Goal: Navigation & Orientation: Find specific page/section

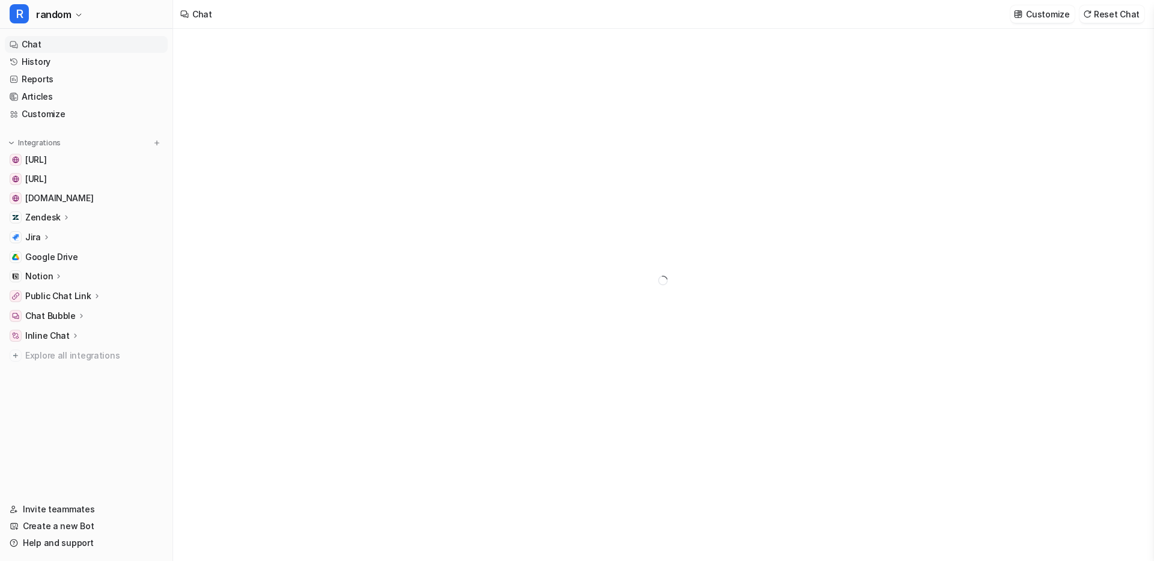
type textarea "**********"
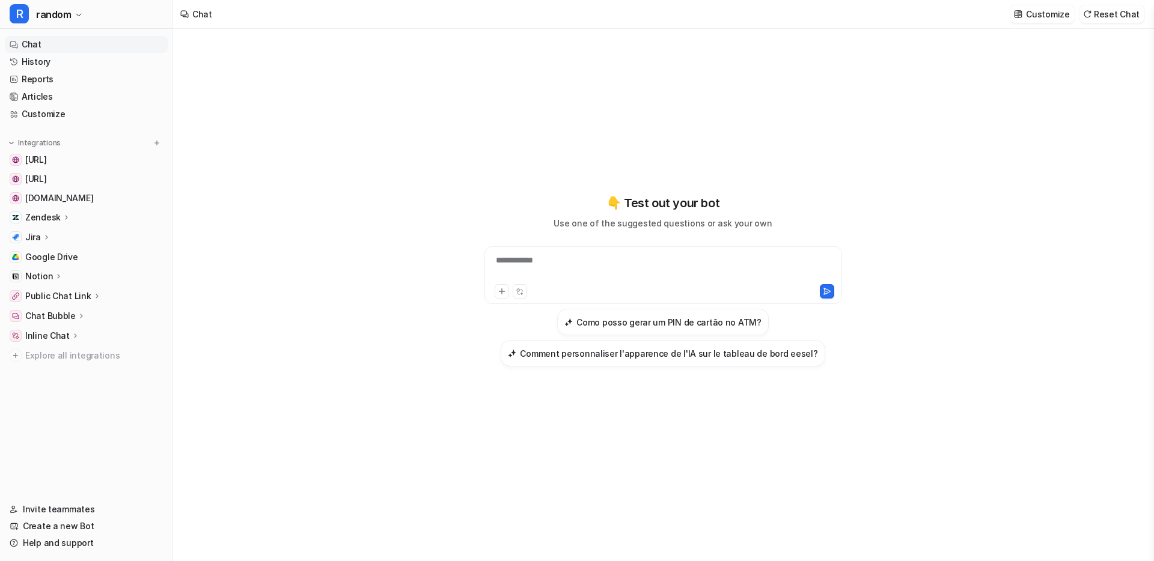
click at [61, 277] on div "Notion" at bounding box center [86, 276] width 163 height 17
click at [62, 275] on div "Notion" at bounding box center [86, 276] width 163 height 17
click at [41, 99] on link "Articles" at bounding box center [86, 96] width 163 height 17
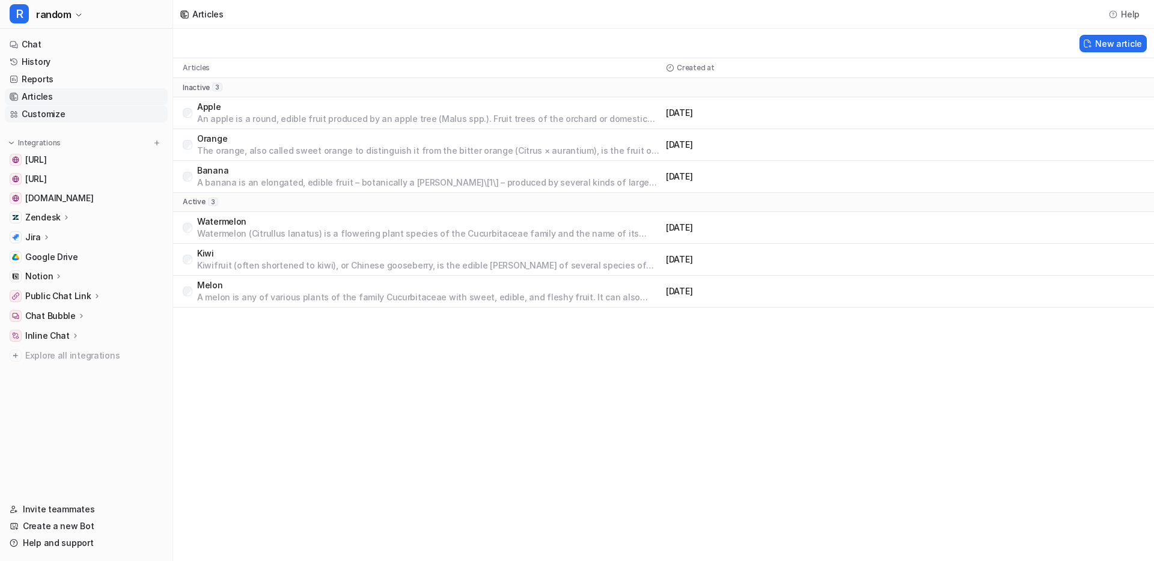
click at [52, 119] on link "Customize" at bounding box center [86, 114] width 163 height 17
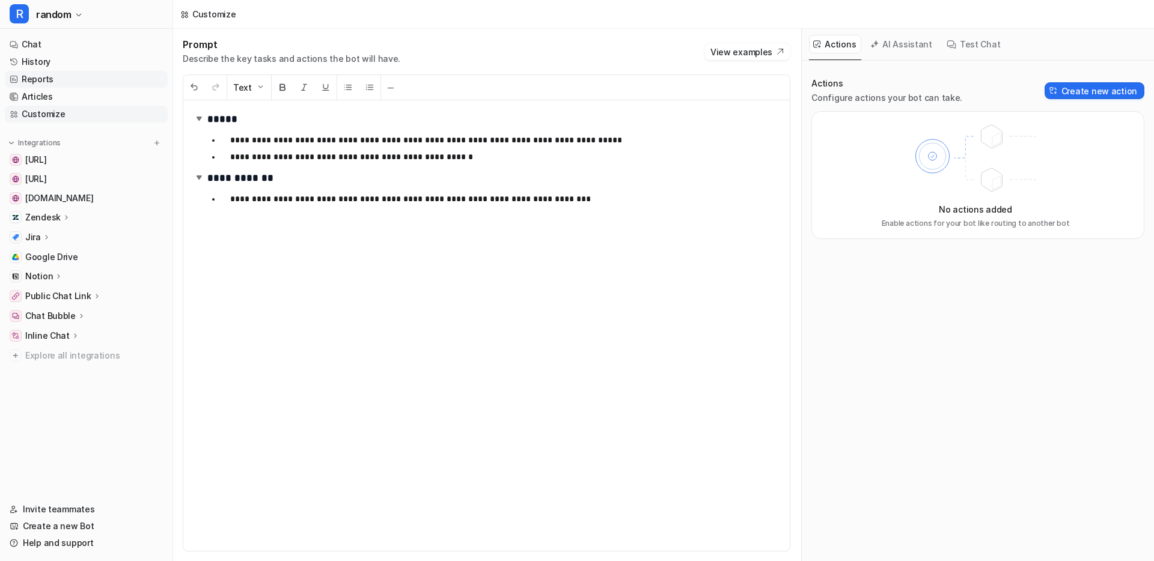
click at [60, 76] on link "Reports" at bounding box center [86, 79] width 163 height 17
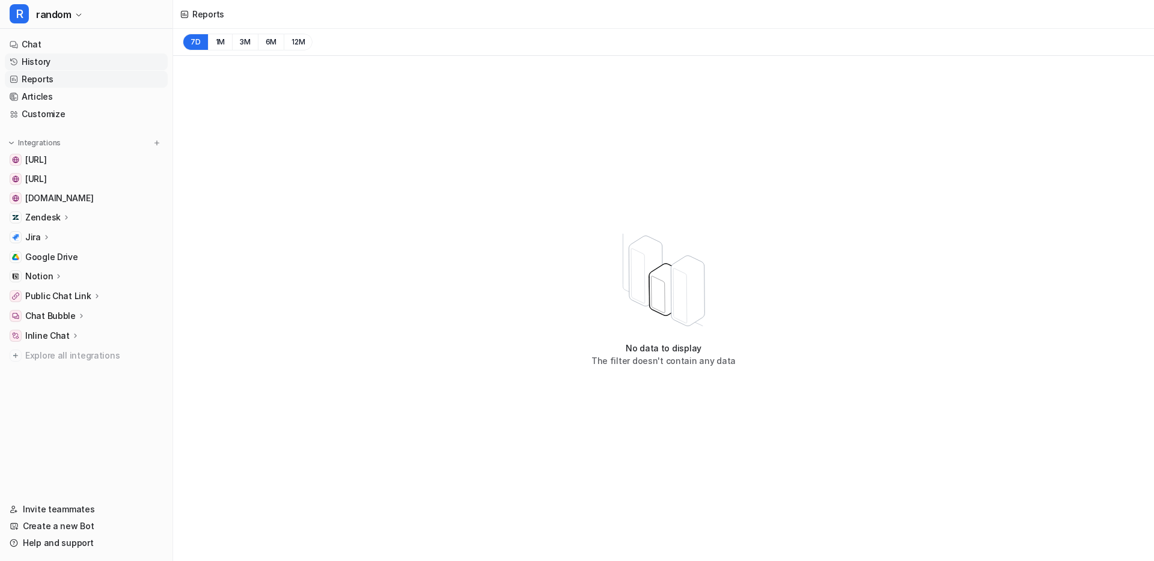
click at [63, 59] on link "History" at bounding box center [86, 61] width 163 height 17
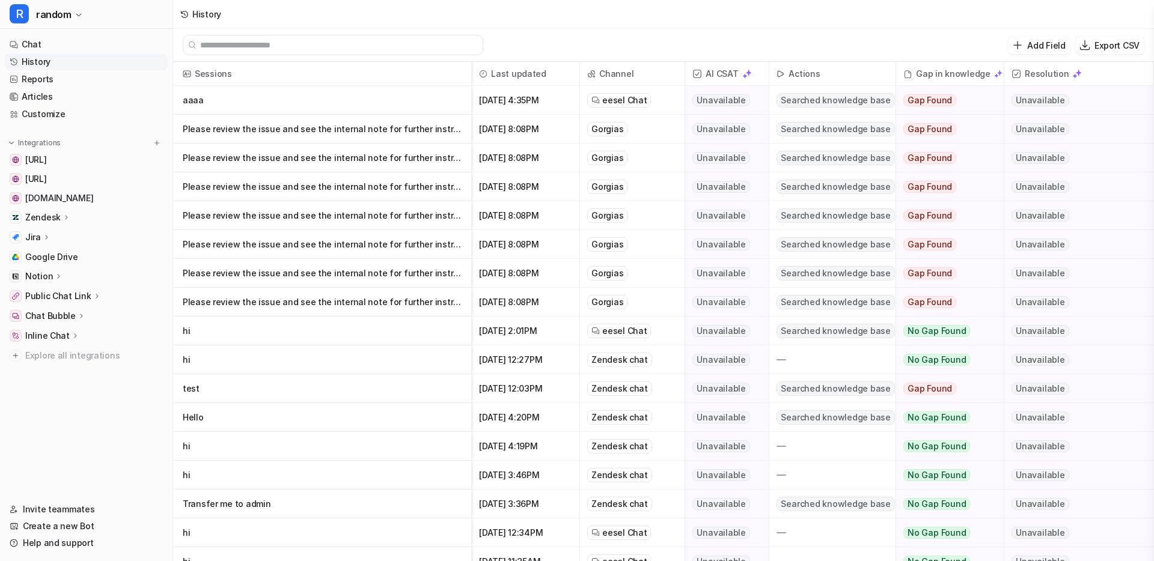
click at [601, 363] on div "Zendesk chat" at bounding box center [619, 360] width 65 height 14
click at [607, 394] on div "Zendesk chat" at bounding box center [619, 389] width 65 height 14
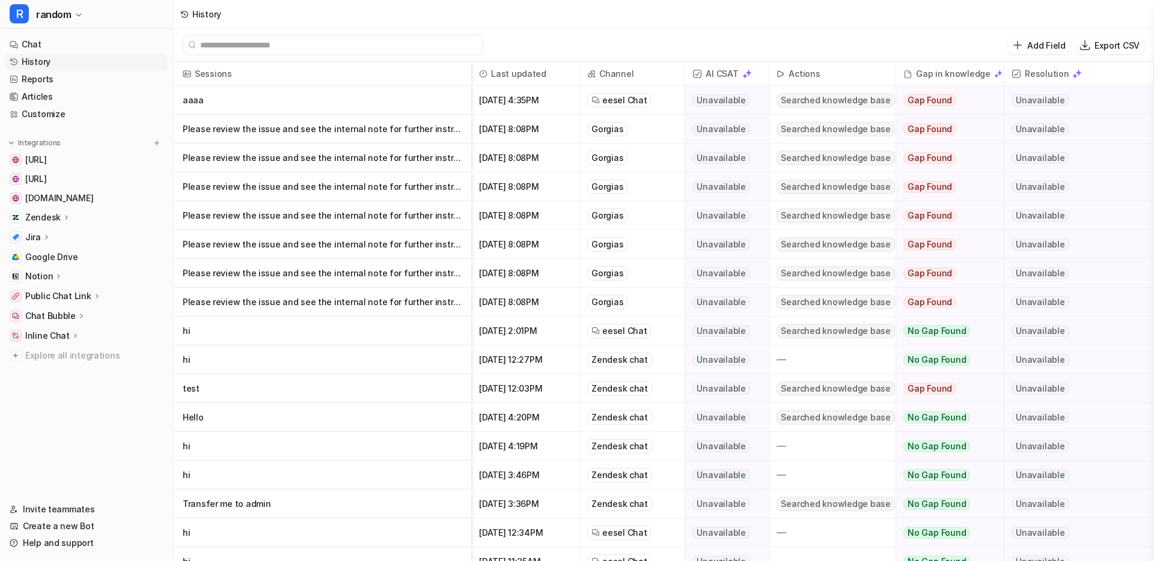
click at [607, 394] on div "Zendesk chat" at bounding box center [619, 389] width 65 height 14
click at [606, 409] on span "Zendesk chat" at bounding box center [632, 417] width 95 height 28
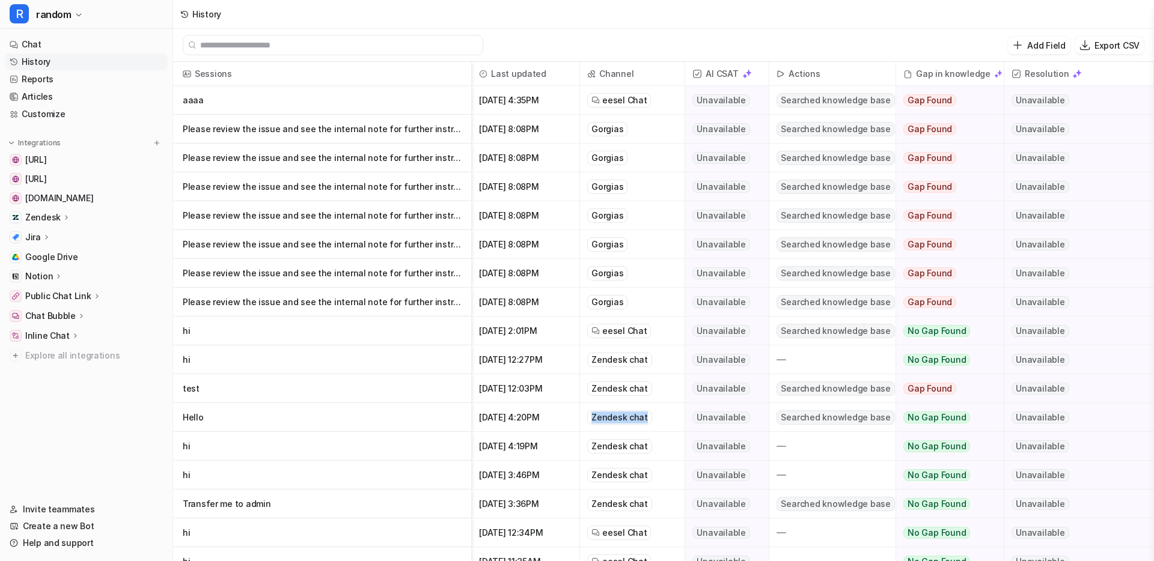
click at [611, 126] on div "Gorgias" at bounding box center [607, 129] width 40 height 14
click at [601, 160] on div "Gorgias" at bounding box center [607, 158] width 40 height 14
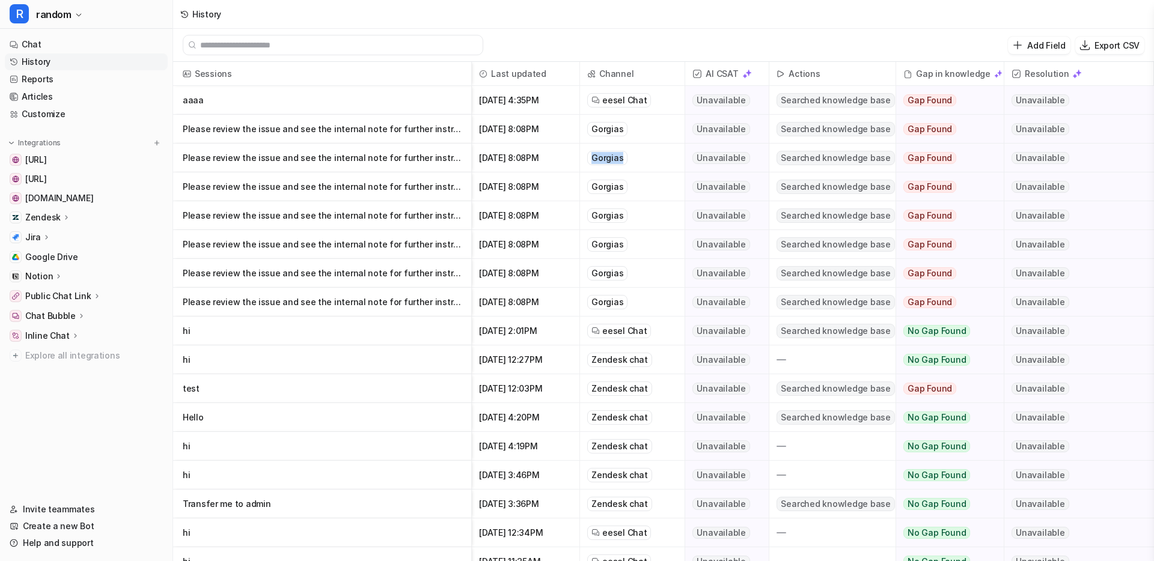
click at [601, 160] on div "Gorgias" at bounding box center [607, 158] width 40 height 14
click at [602, 186] on div "Gorgias" at bounding box center [607, 187] width 40 height 14
click at [597, 214] on div "Gorgias" at bounding box center [607, 216] width 40 height 14
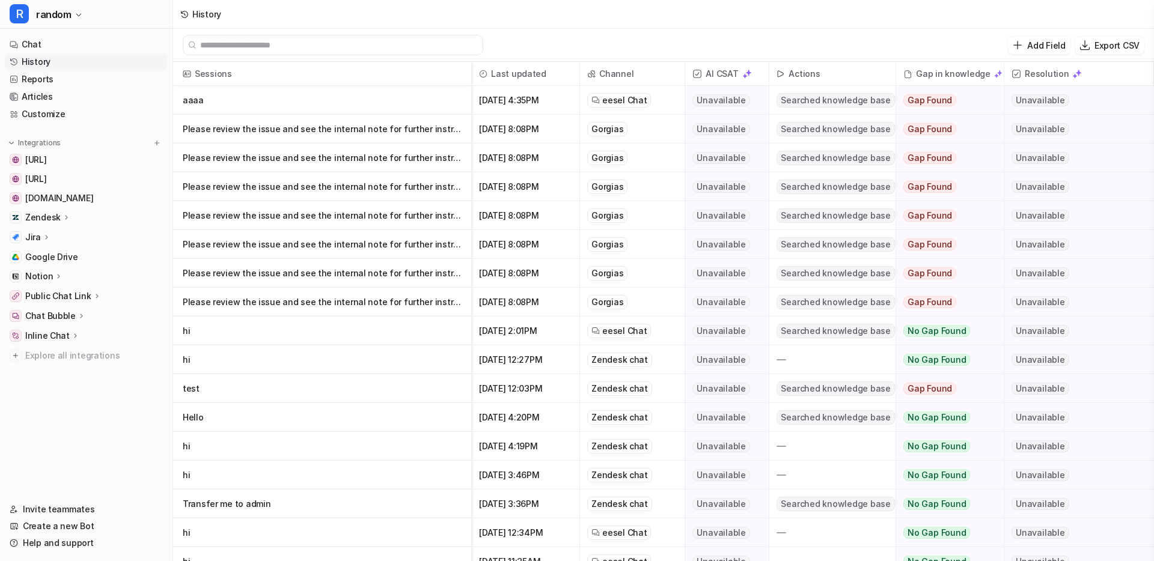
click at [597, 214] on div "Gorgias" at bounding box center [607, 216] width 40 height 14
click at [615, 245] on div "Gorgias" at bounding box center [607, 244] width 40 height 14
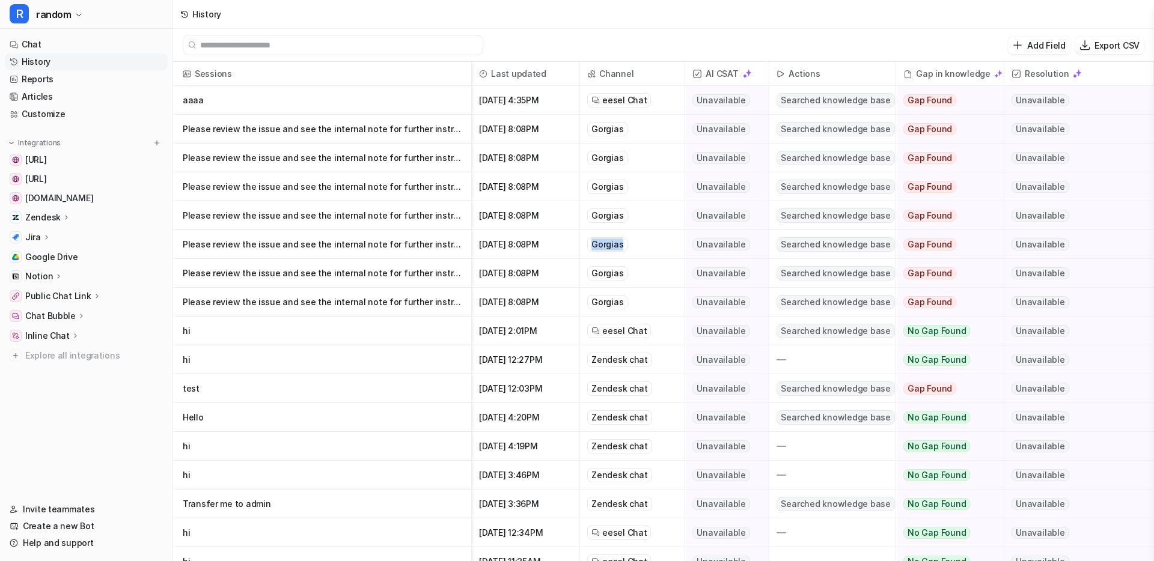
click at [601, 277] on div "Gorgias" at bounding box center [607, 273] width 40 height 14
click at [597, 295] on div "Gorgias" at bounding box center [607, 302] width 40 height 14
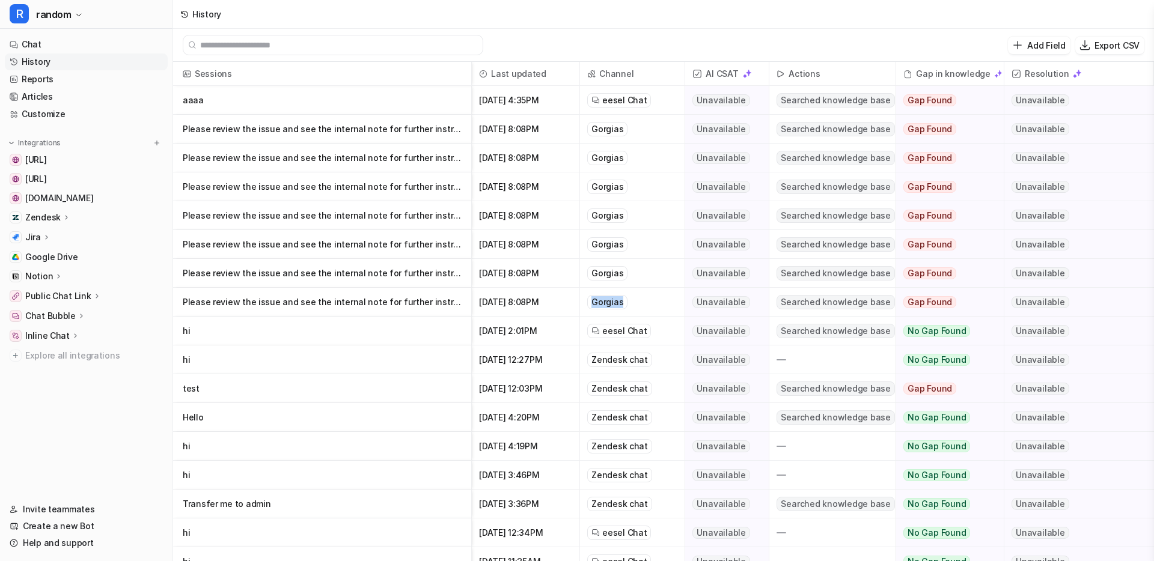
click at [597, 295] on div "Gorgias" at bounding box center [607, 302] width 40 height 14
click at [600, 279] on div "Gorgias" at bounding box center [607, 273] width 40 height 14
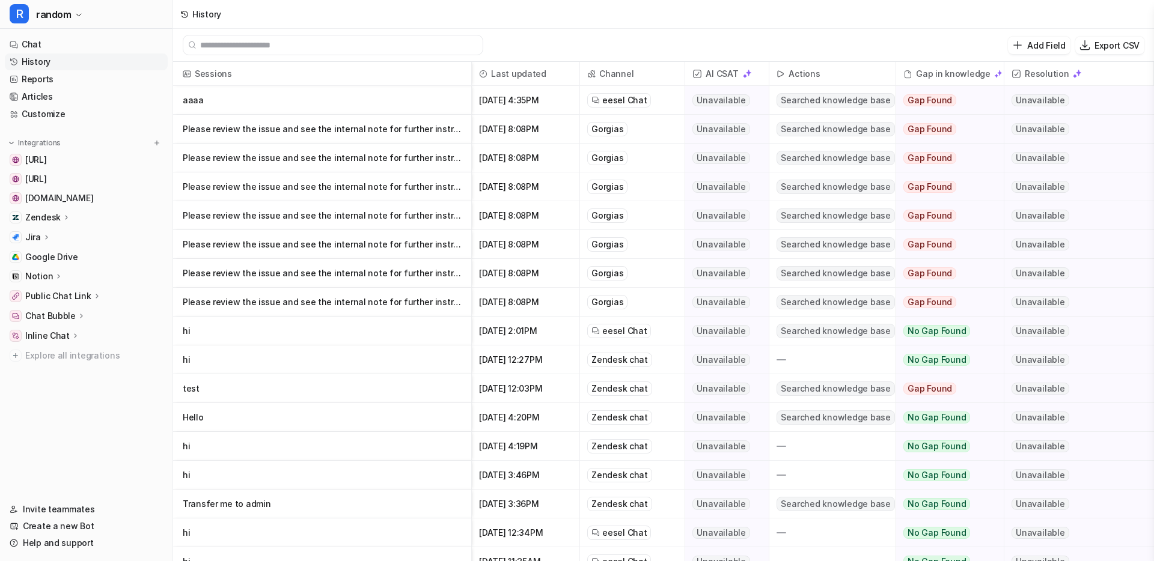
click at [600, 279] on div "Gorgias" at bounding box center [607, 273] width 40 height 14
click at [602, 274] on div "Gorgias" at bounding box center [607, 273] width 40 height 14
click at [607, 240] on div "Gorgias" at bounding box center [607, 244] width 40 height 14
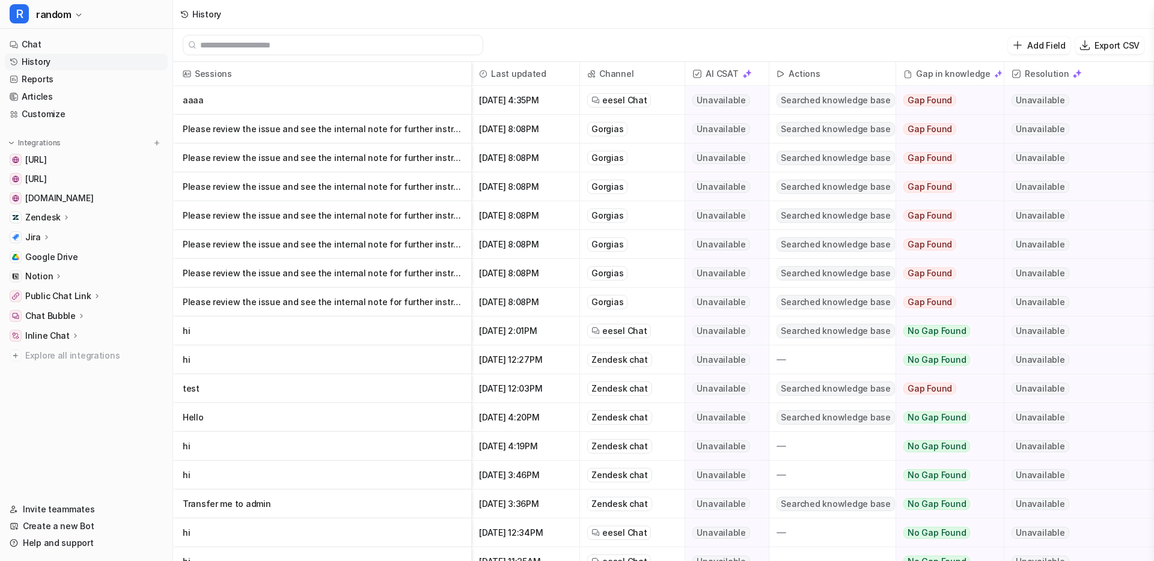
click at [607, 240] on div "Gorgias" at bounding box center [607, 244] width 40 height 14
click at [612, 216] on div "Gorgias" at bounding box center [607, 216] width 40 height 14
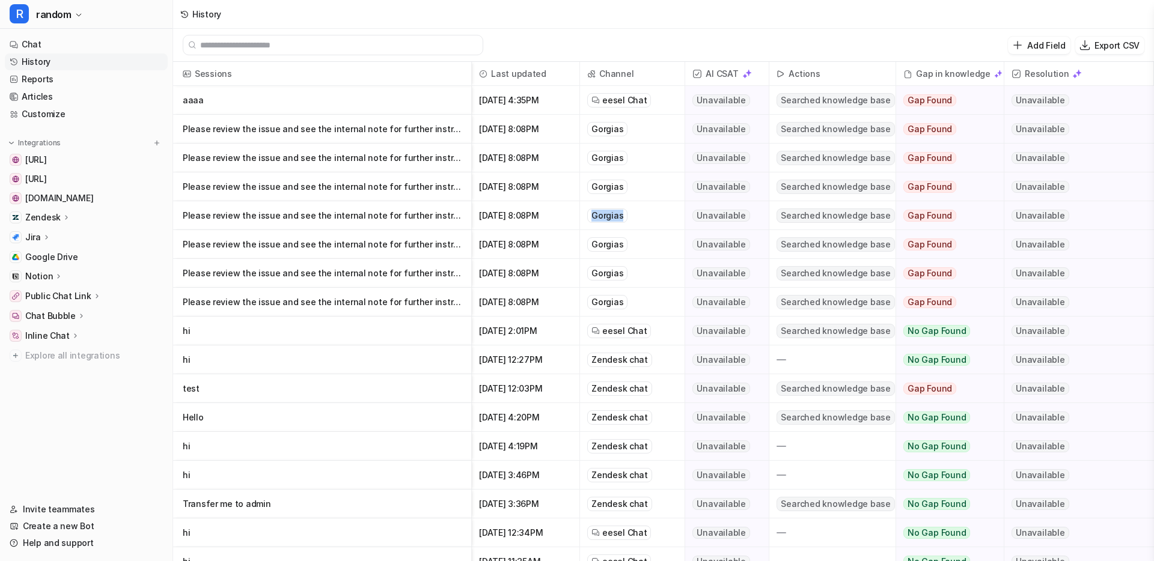
click at [614, 187] on div "Gorgias" at bounding box center [607, 187] width 40 height 14
click at [610, 161] on div "Gorgias" at bounding box center [607, 158] width 40 height 14
click at [337, 16] on div "History" at bounding box center [663, 14] width 981 height 29
click at [61, 110] on link "Customize" at bounding box center [86, 114] width 163 height 17
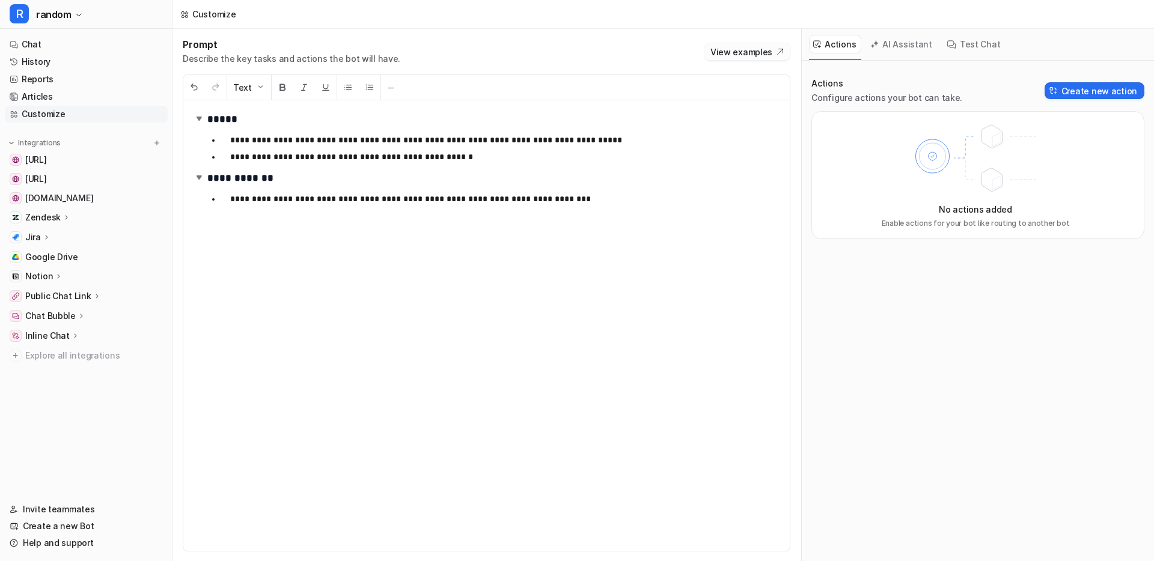
click at [723, 55] on button "View examples" at bounding box center [747, 51] width 86 height 17
